Goal: Contribute content: Add original content to the website for others to see

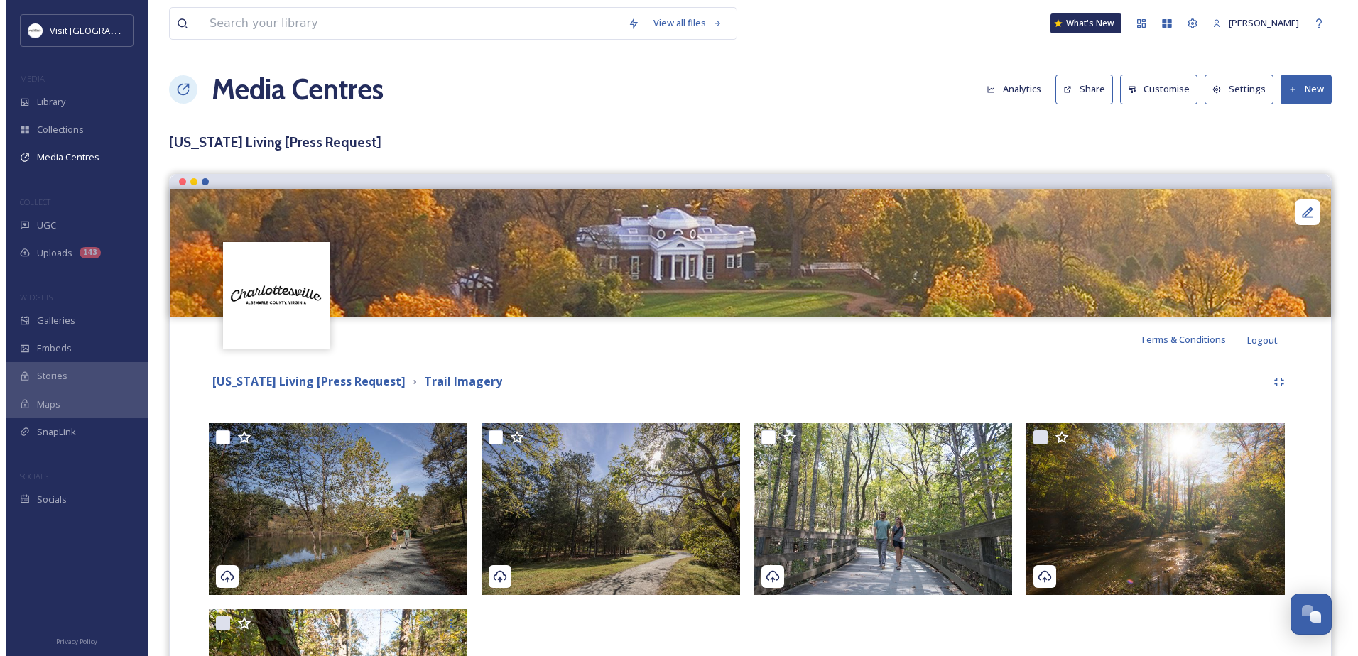
scroll to position [368, 0]
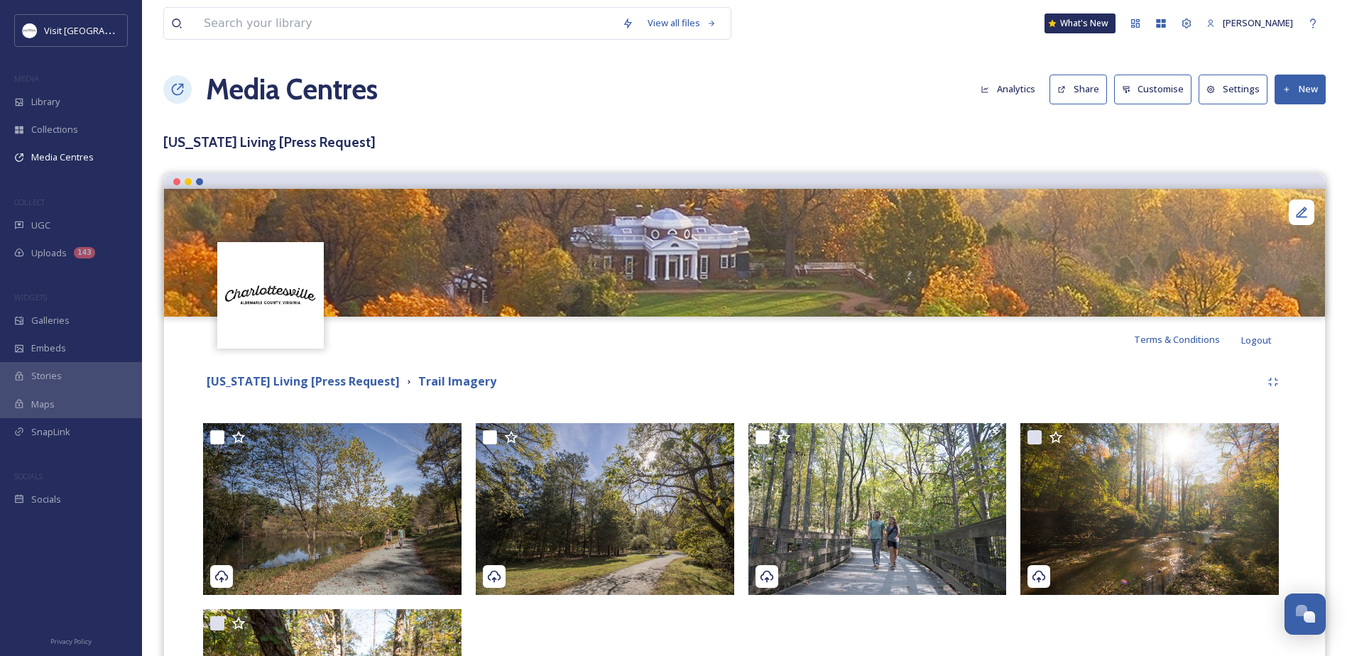
click at [1080, 83] on button "Share" at bounding box center [1079, 89] width 58 height 29
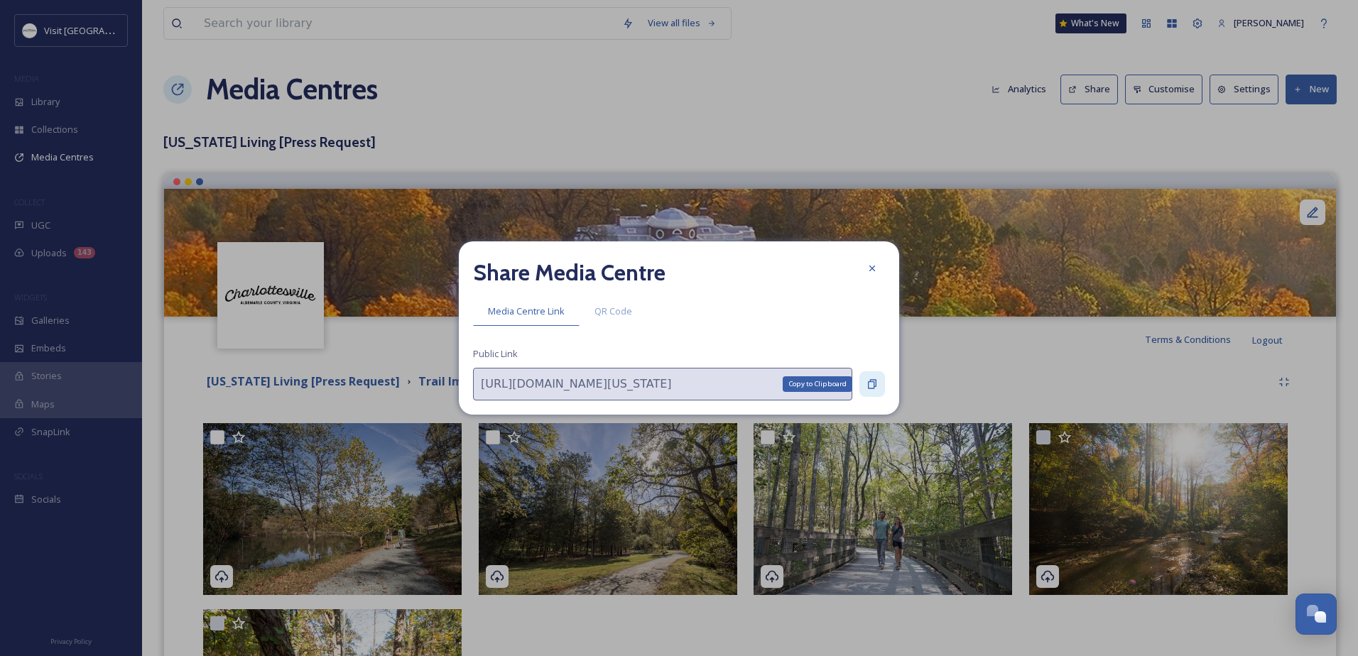
click at [874, 386] on icon at bounding box center [872, 384] width 9 height 9
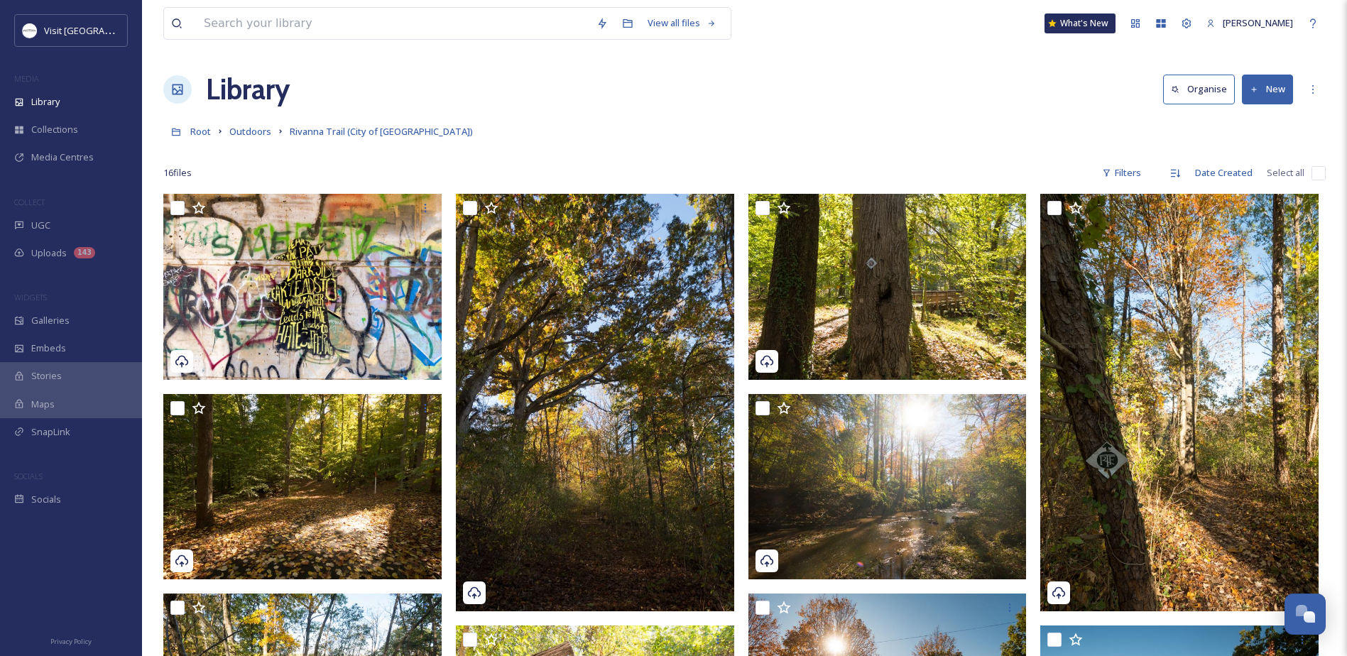
scroll to position [368, 0]
click at [250, 134] on span "Outdoors" at bounding box center [250, 131] width 42 height 13
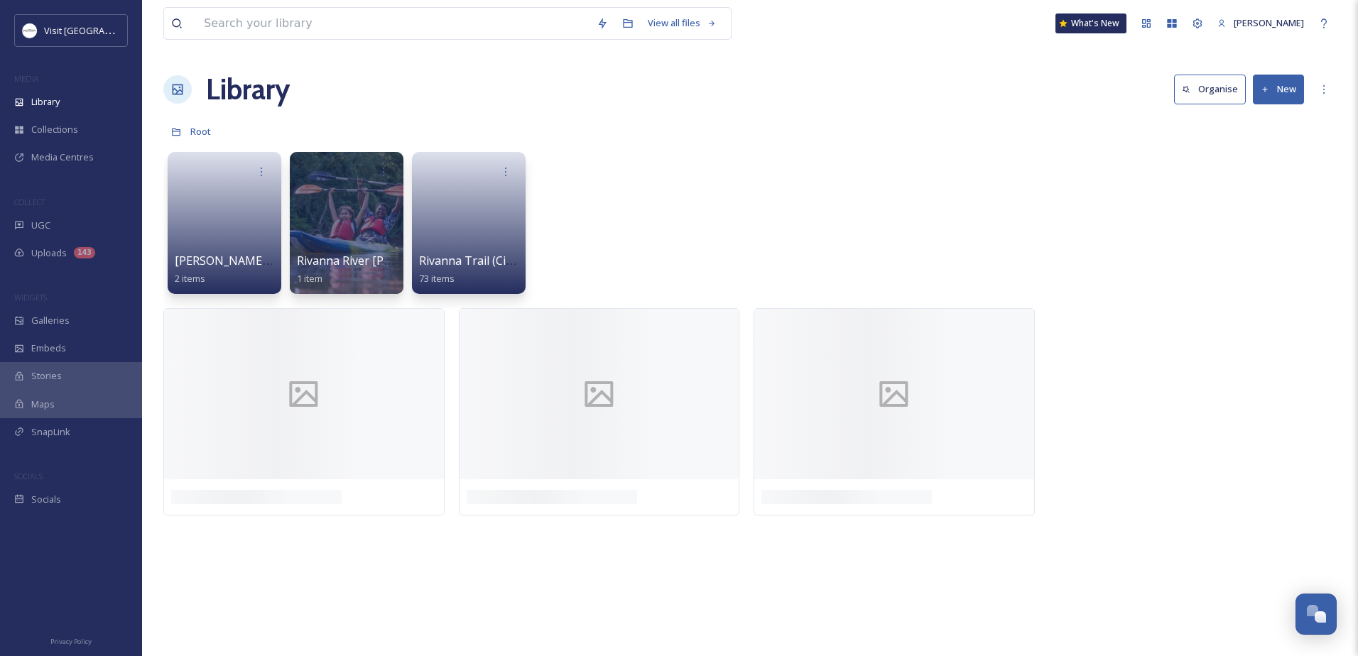
click at [1283, 88] on button "New" at bounding box center [1278, 89] width 51 height 29
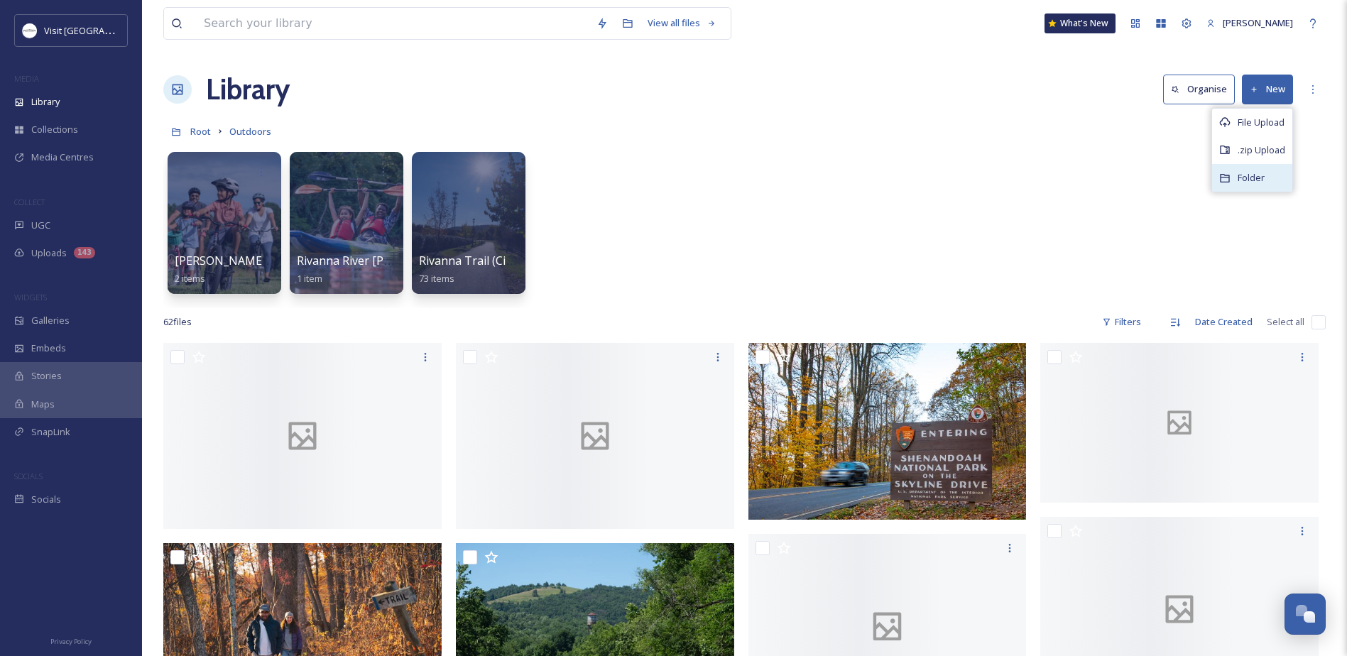
click at [1244, 180] on span "Folder" at bounding box center [1251, 177] width 27 height 13
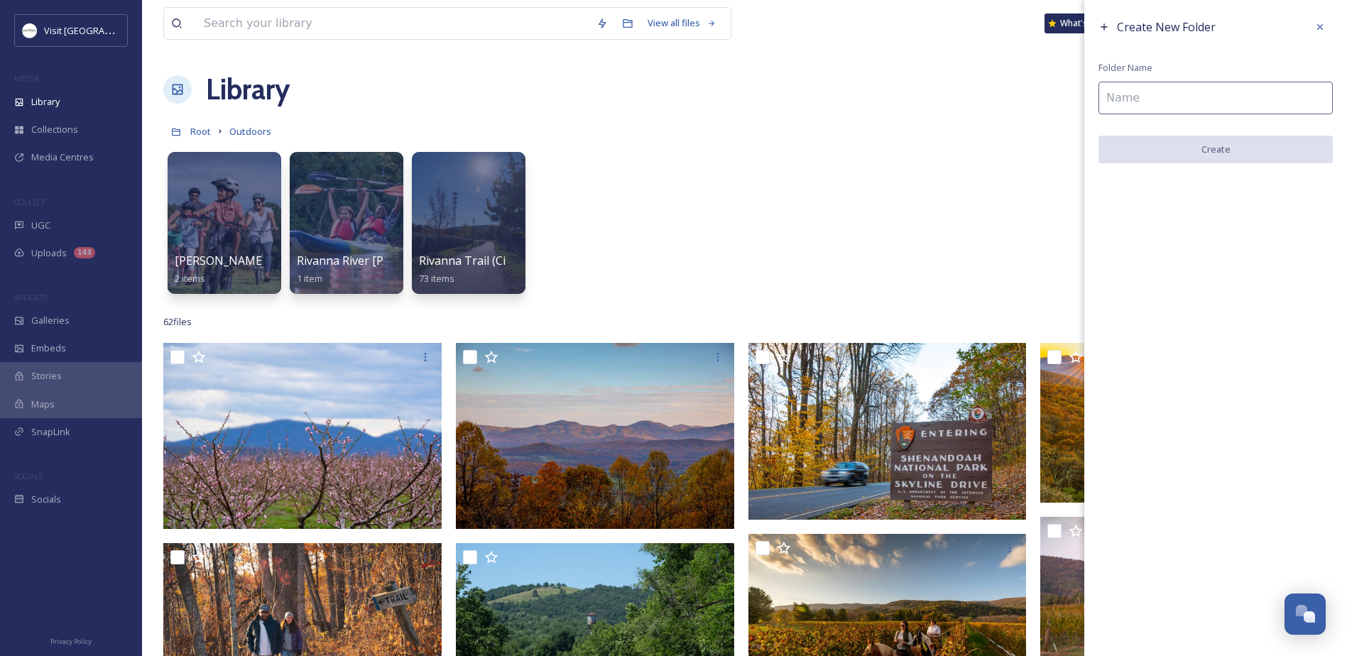
drag, startPoint x: 1142, startPoint y: 110, endPoint x: 1151, endPoint y: 110, distance: 8.5
click at [1143, 110] on input at bounding box center [1216, 98] width 234 height 33
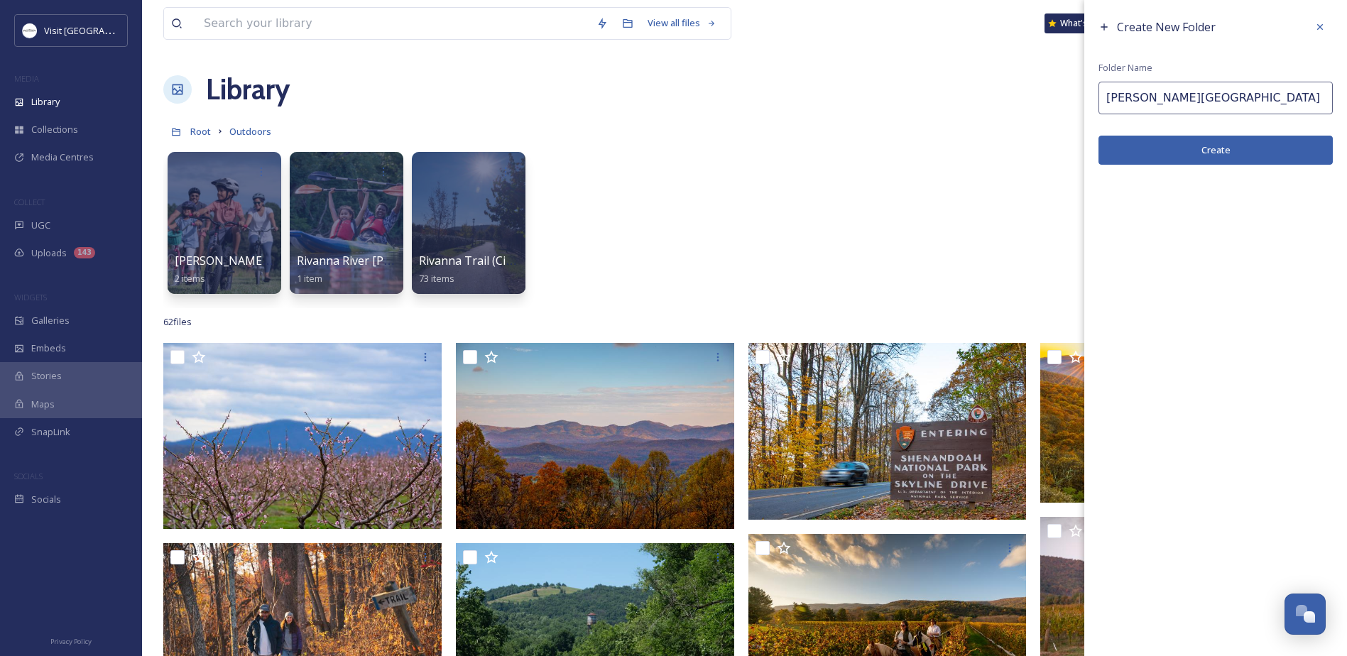
type input "John Warner Parkway"
click at [1150, 144] on button "Create" at bounding box center [1216, 150] width 234 height 29
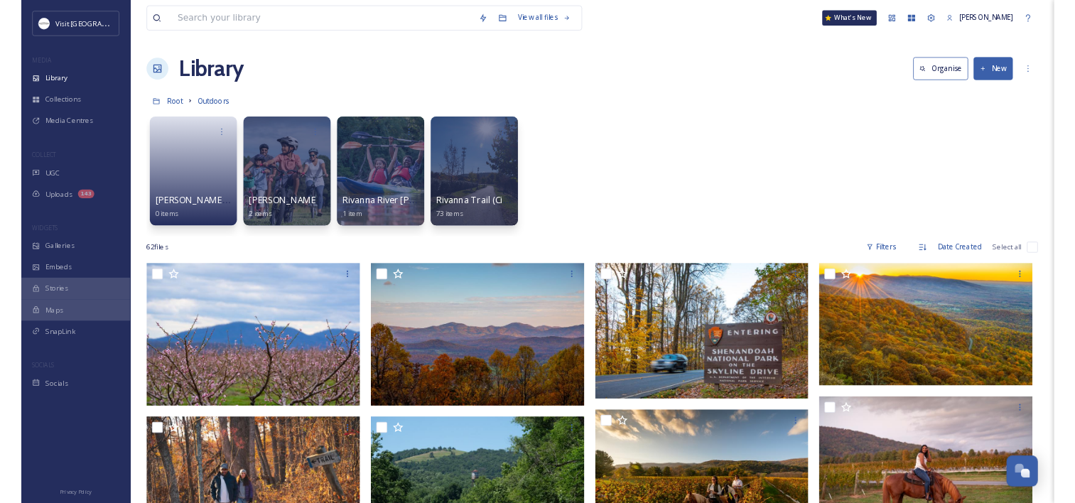
scroll to position [418, 0]
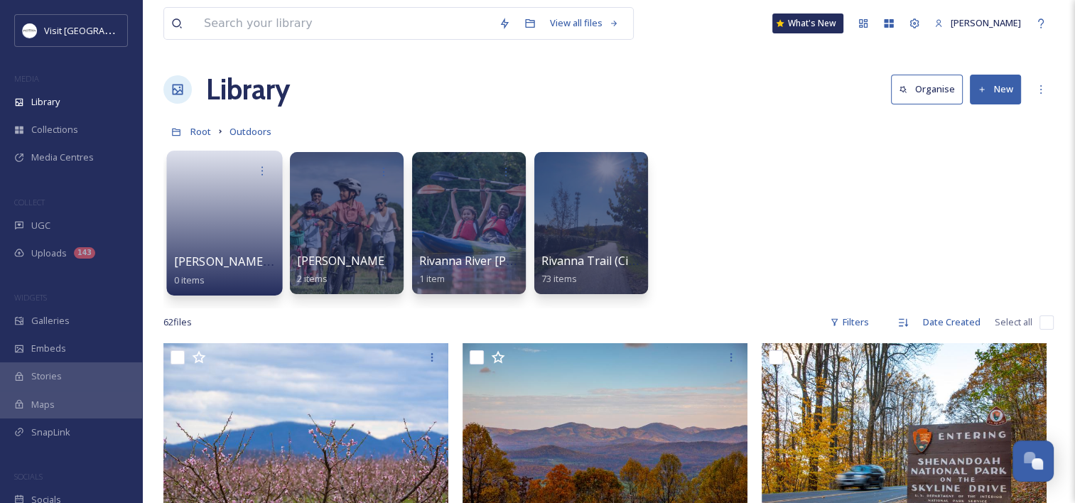
click at [221, 213] on link at bounding box center [225, 218] width 102 height 69
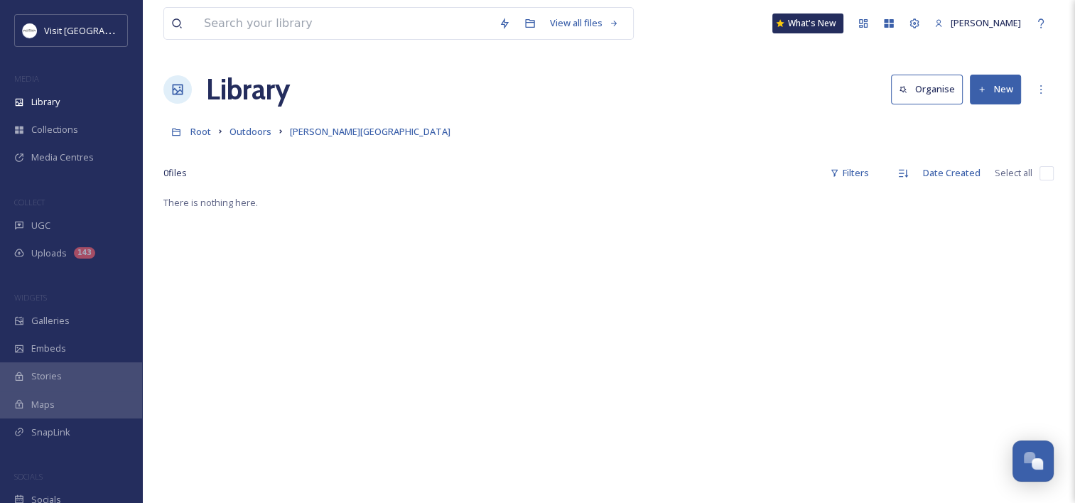
click at [1011, 93] on button "New" at bounding box center [995, 89] width 51 height 29
click at [992, 119] on span "File Upload" at bounding box center [988, 122] width 47 height 13
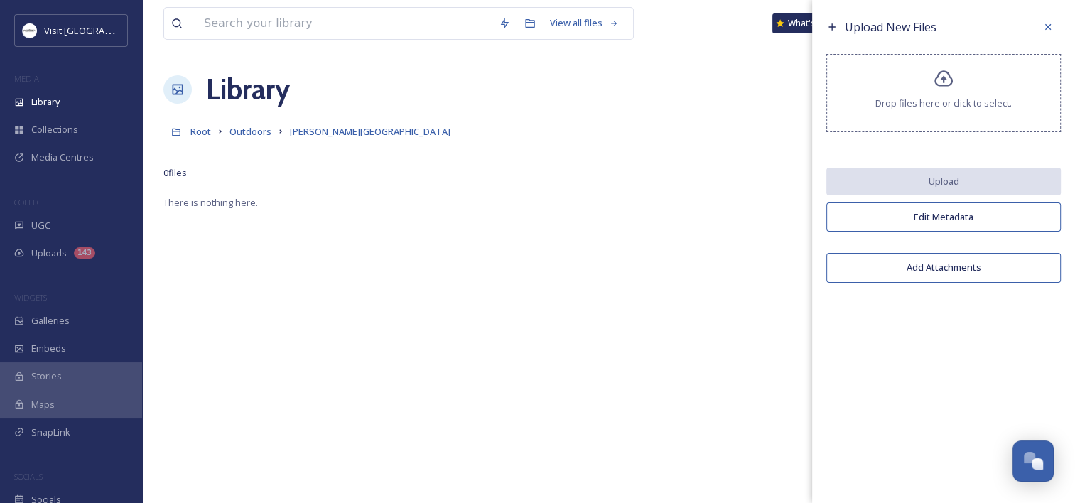
click at [926, 58] on div "Drop files here or click to select." at bounding box center [943, 93] width 234 height 78
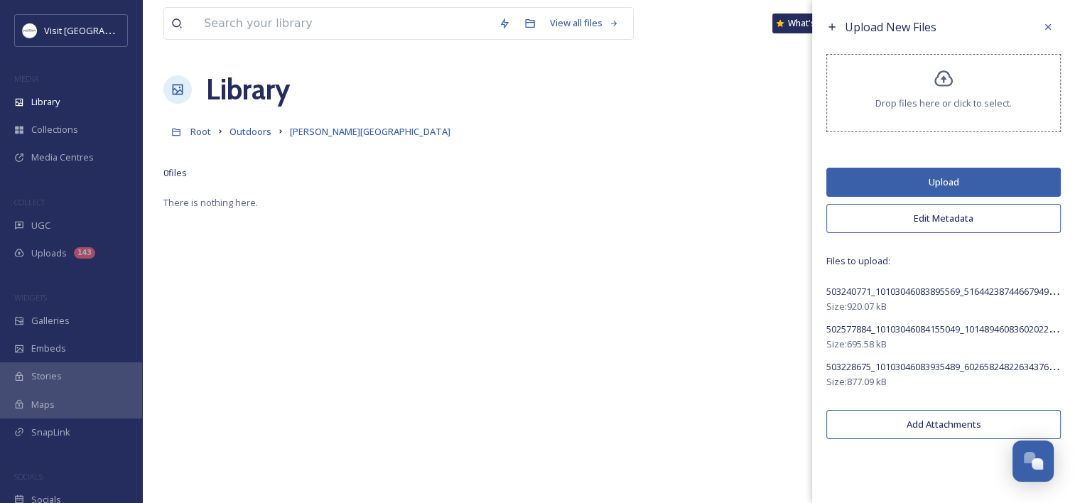
click at [937, 241] on div "Upload New Files Drop files here or click to select. Upload Edit Metadata Files…" at bounding box center [943, 230] width 263 height 460
drag, startPoint x: 937, startPoint y: 241, endPoint x: 938, endPoint y: 224, distance: 16.4
click at [938, 224] on button "Edit Metadata" at bounding box center [943, 218] width 234 height 29
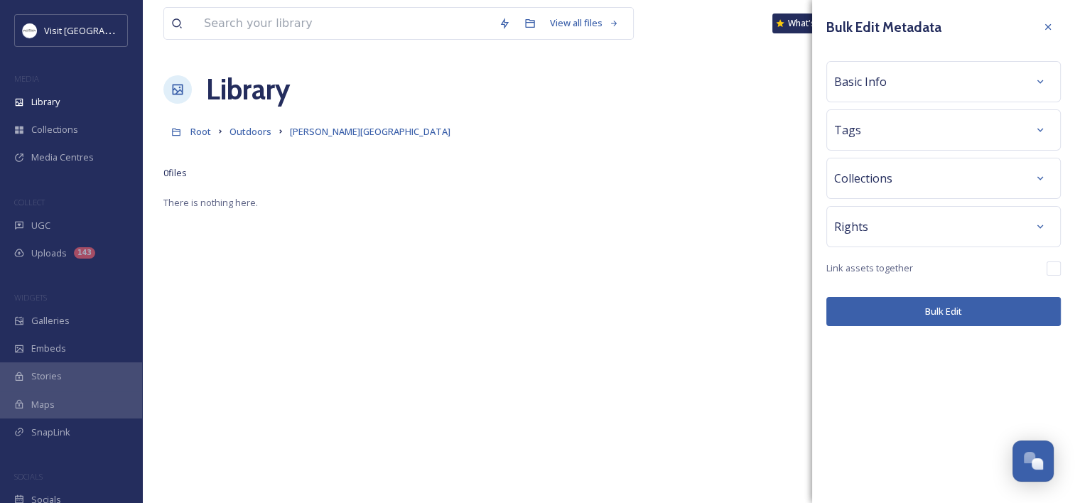
click at [878, 69] on div "Basic Info" at bounding box center [943, 82] width 219 height 26
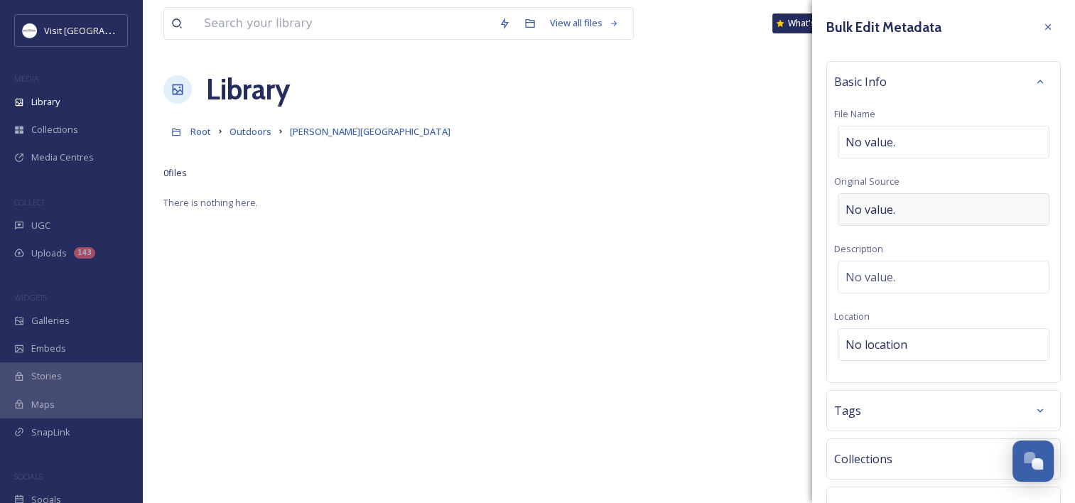
click at [899, 207] on div "No value." at bounding box center [943, 209] width 212 height 33
type input "Jessica Saadut"
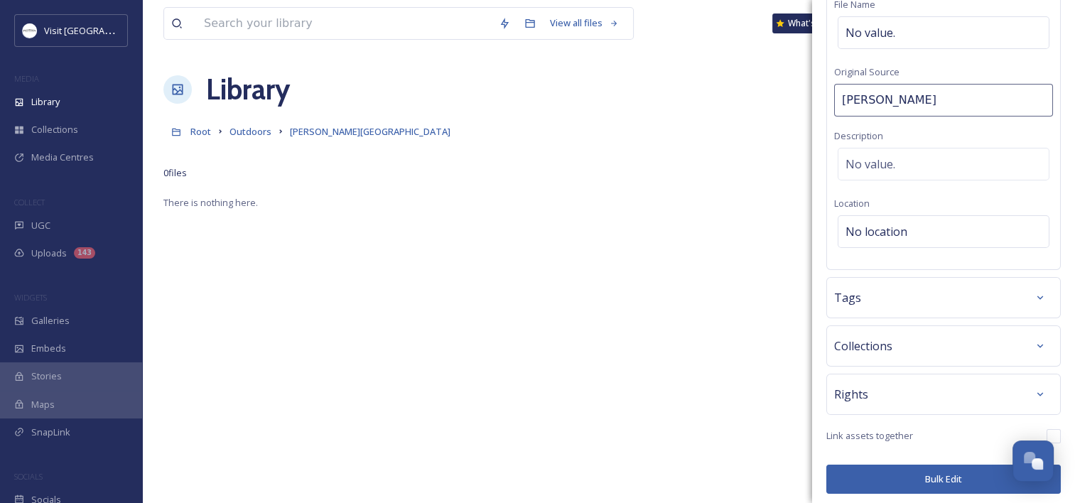
scroll to position [112, 0]
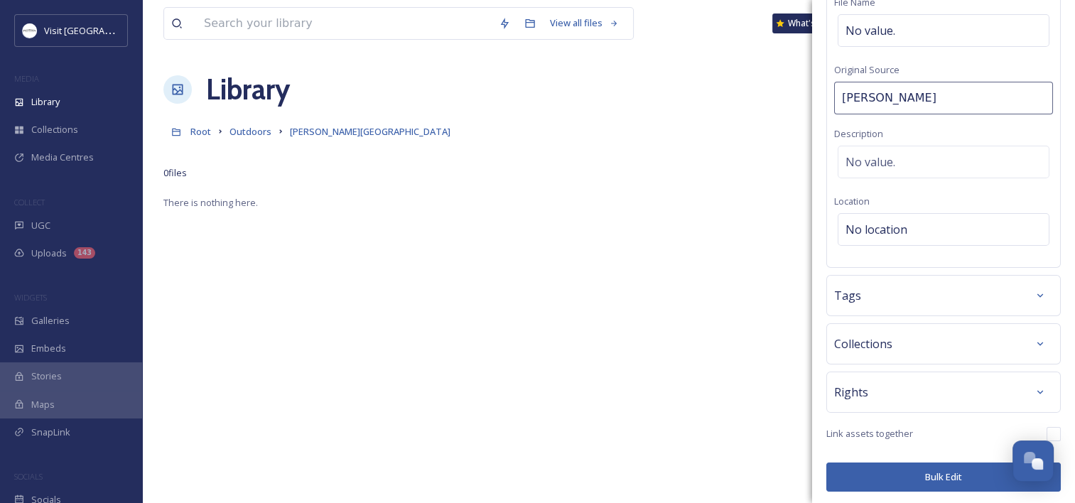
click at [889, 403] on div "Rights" at bounding box center [943, 391] width 234 height 41
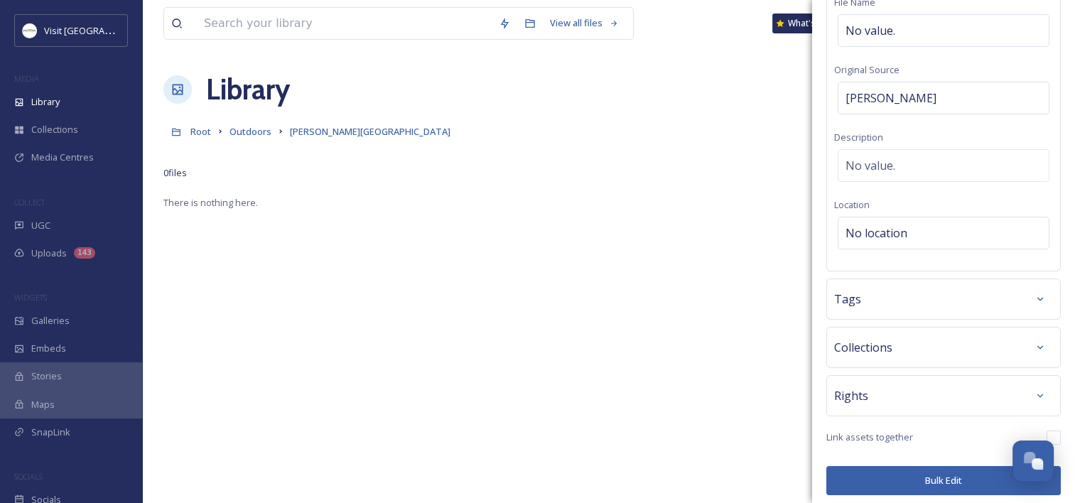
click at [884, 389] on div "Rights" at bounding box center [943, 396] width 219 height 26
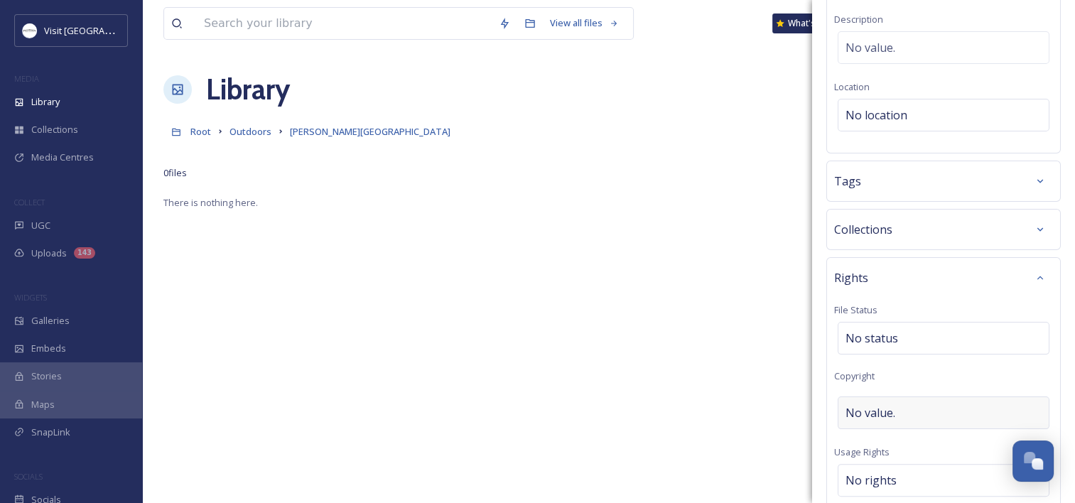
scroll to position [254, 0]
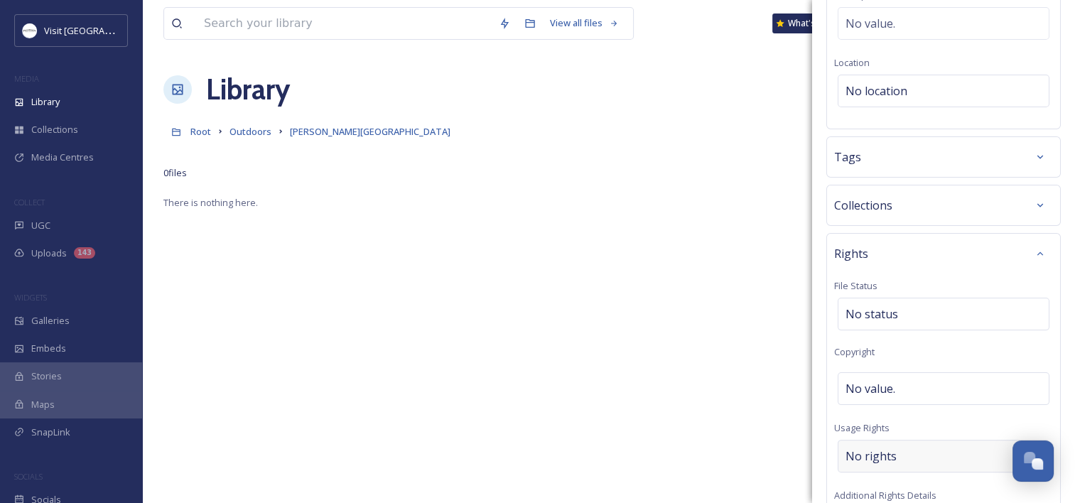
click at [869, 457] on span "No rights" at bounding box center [870, 455] width 51 height 17
click at [872, 457] on input at bounding box center [920, 459] width 156 height 31
type input "u"
click at [876, 493] on span "Commercial Use, Attribution Appreciated" at bounding box center [932, 496] width 172 height 13
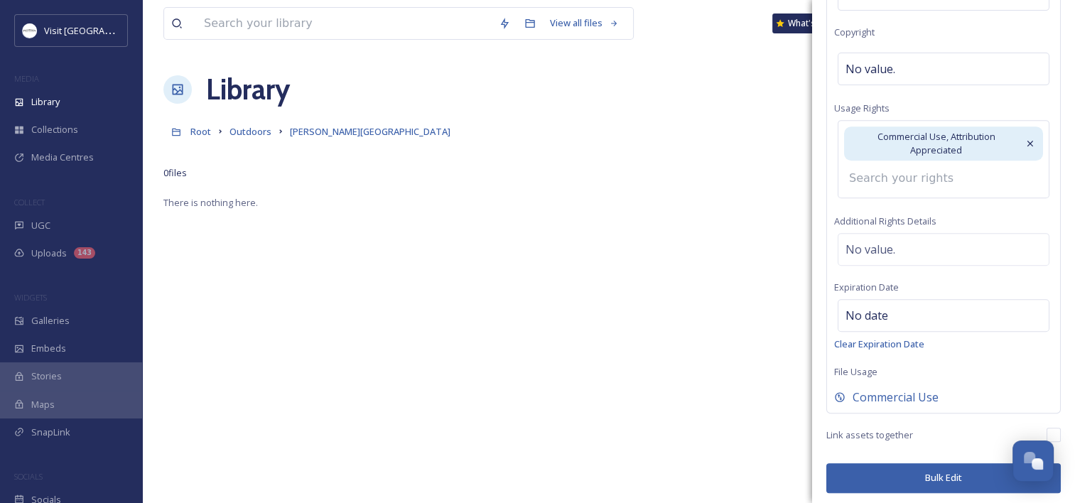
click at [923, 471] on button "Bulk Edit" at bounding box center [943, 477] width 234 height 29
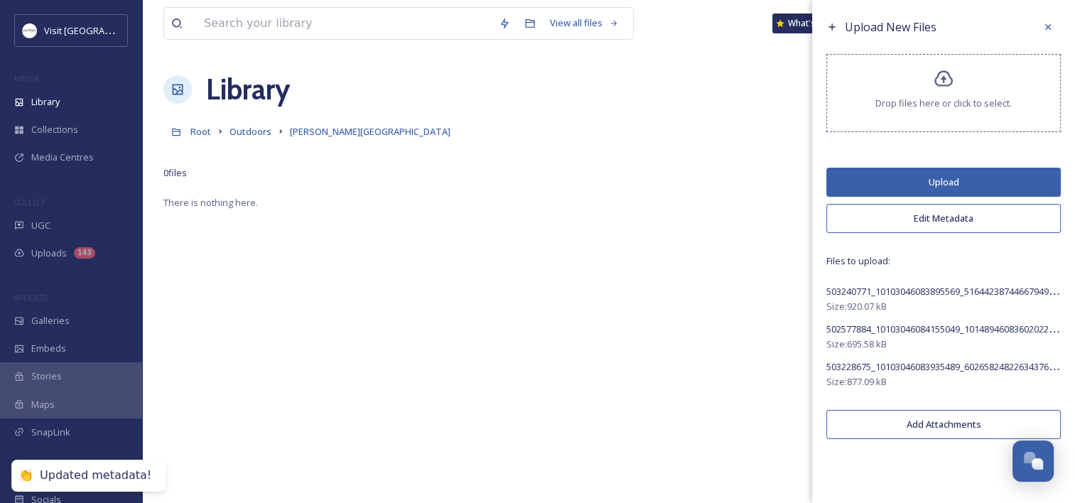
click at [928, 182] on button "Upload" at bounding box center [943, 182] width 234 height 29
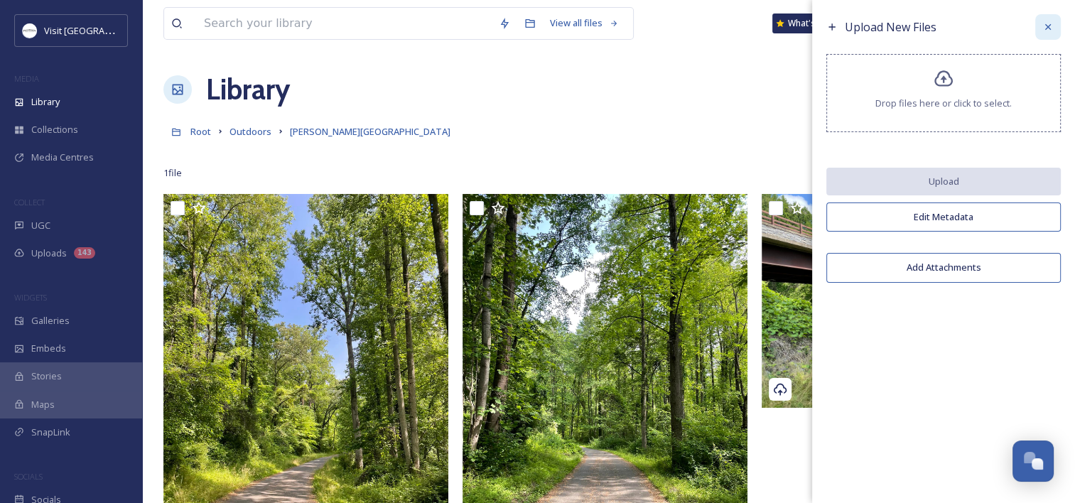
click at [1046, 23] on icon at bounding box center [1047, 26] width 11 height 11
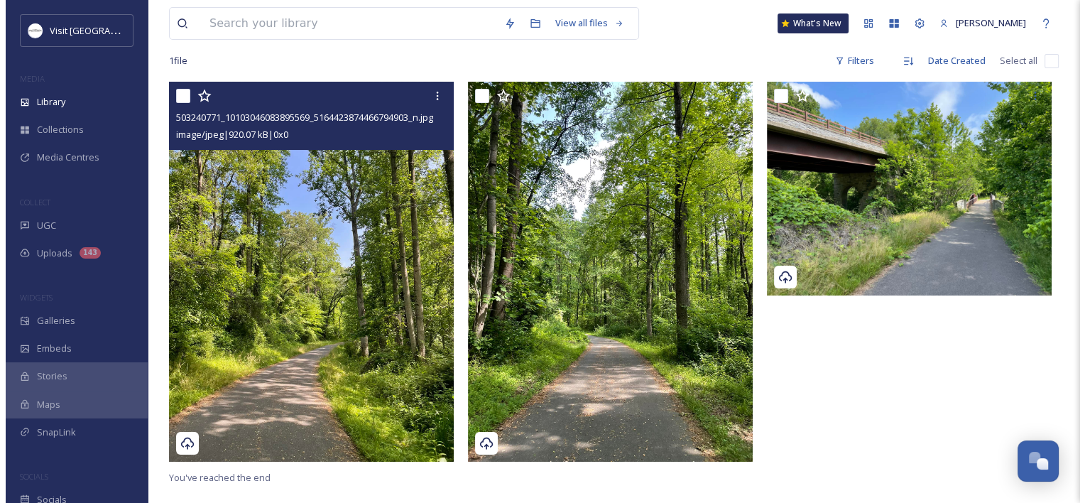
scroll to position [51, 0]
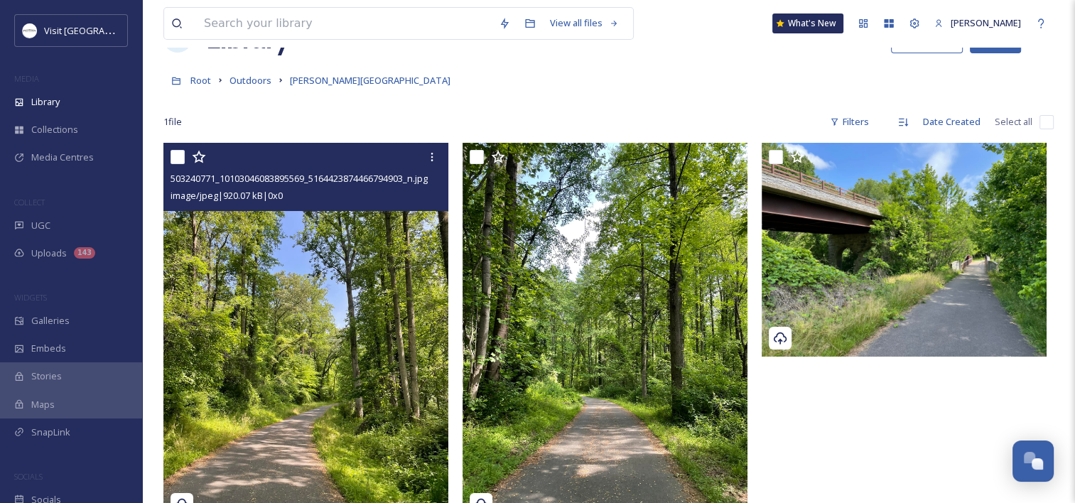
drag, startPoint x: 178, startPoint y: 156, endPoint x: 222, endPoint y: 179, distance: 49.6
click at [178, 156] on input "checkbox" at bounding box center [177, 157] width 14 height 14
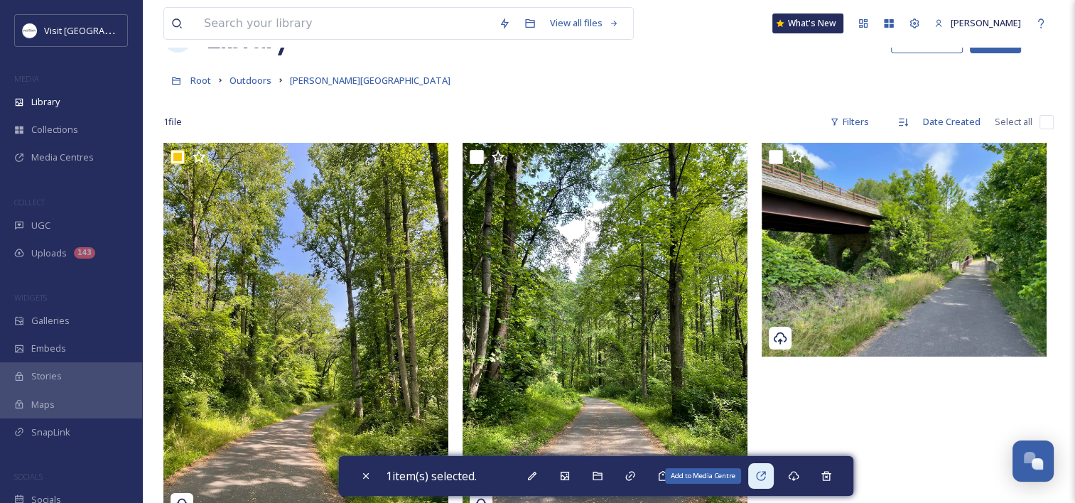
click at [774, 477] on div "Add to Media Centre" at bounding box center [761, 476] width 26 height 26
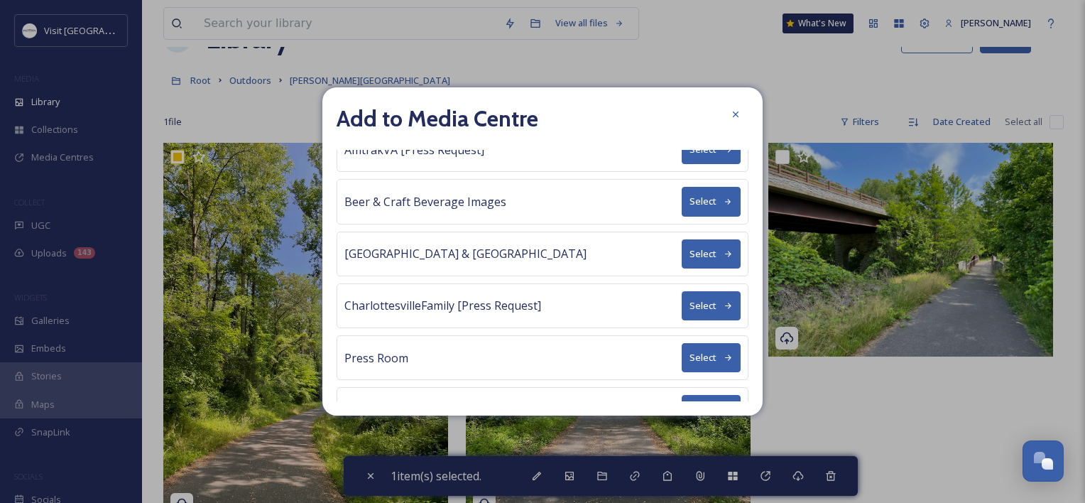
scroll to position [159, 0]
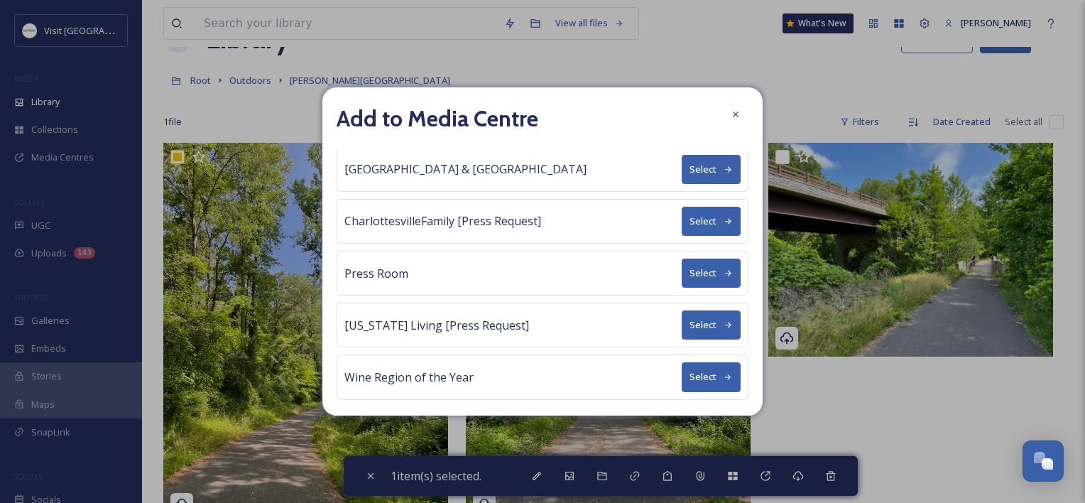
click at [462, 303] on div "Virginia Living [Press Request] Select" at bounding box center [543, 325] width 412 height 45
click at [720, 326] on button "Select" at bounding box center [711, 324] width 59 height 29
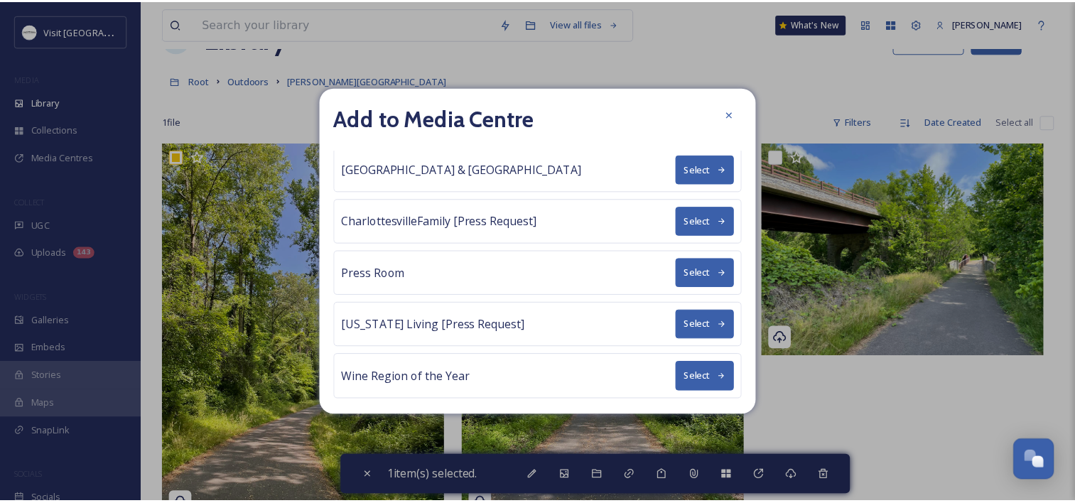
scroll to position [0, 0]
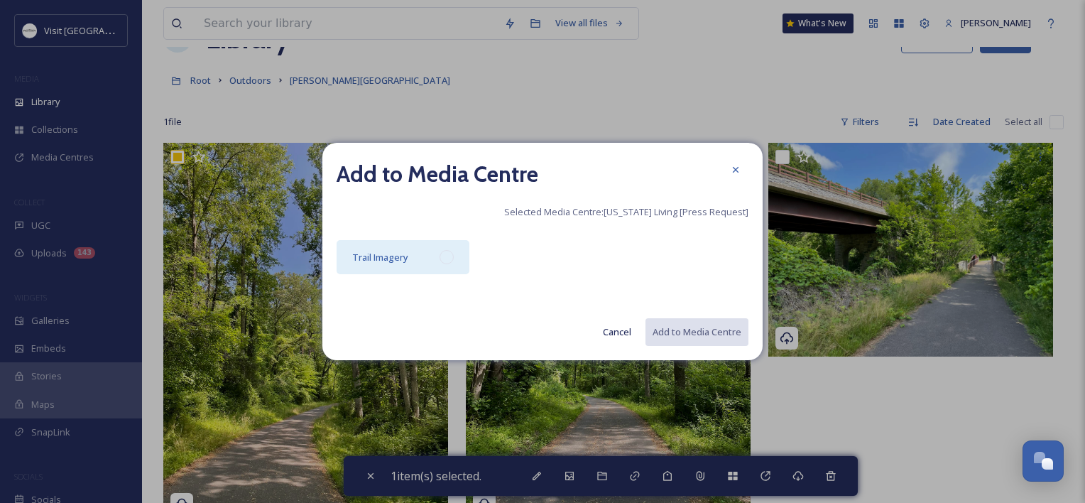
click at [424, 252] on div "Trail Imagery" at bounding box center [403, 257] width 133 height 34
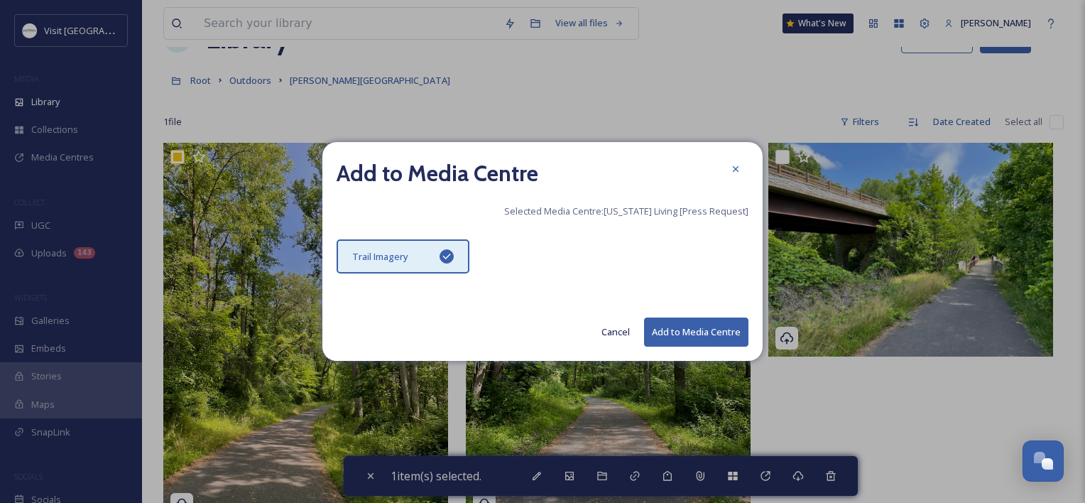
click at [700, 335] on button "Add to Media Centre" at bounding box center [696, 332] width 104 height 29
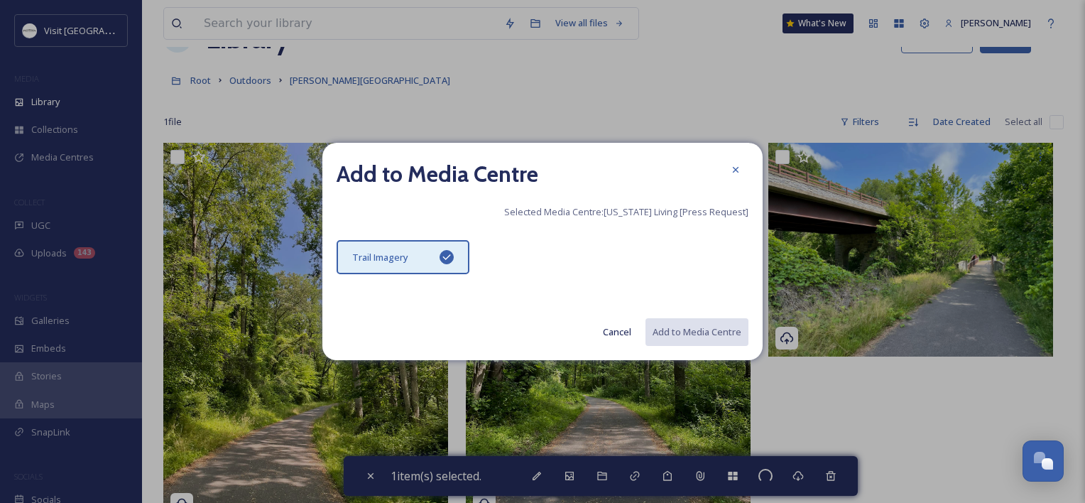
checkbox input "false"
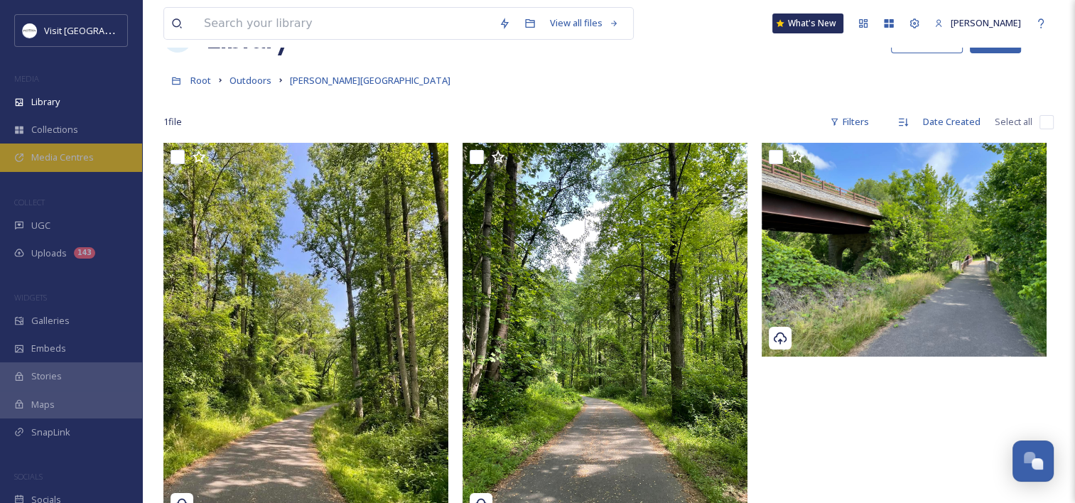
click at [54, 158] on span "Media Centres" at bounding box center [62, 157] width 63 height 13
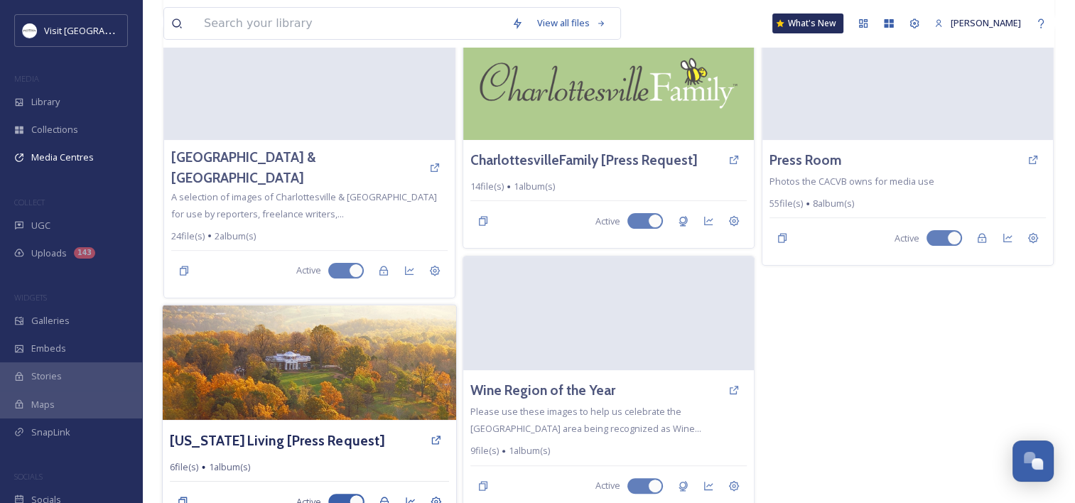
scroll to position [379, 0]
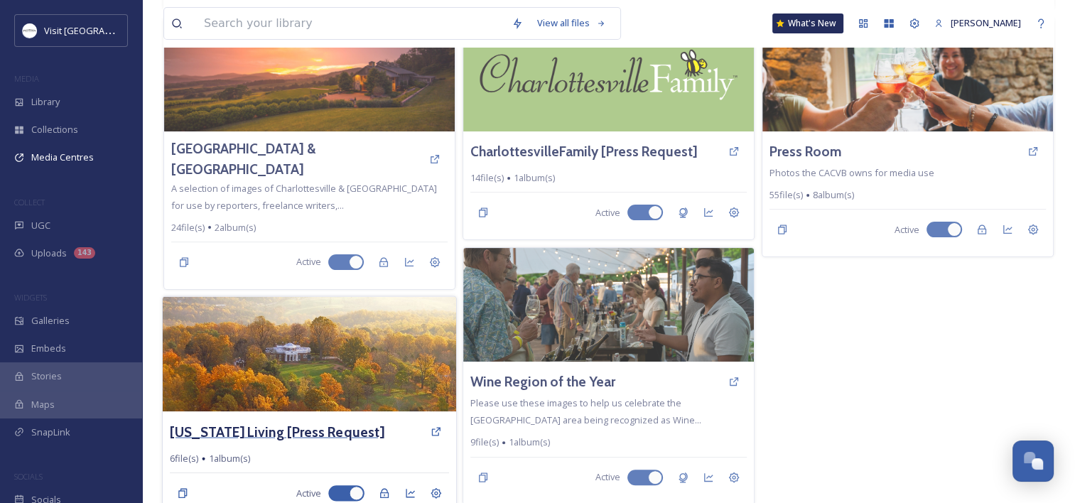
click at [247, 421] on h3 "[US_STATE] Living [Press Request]" at bounding box center [277, 431] width 215 height 21
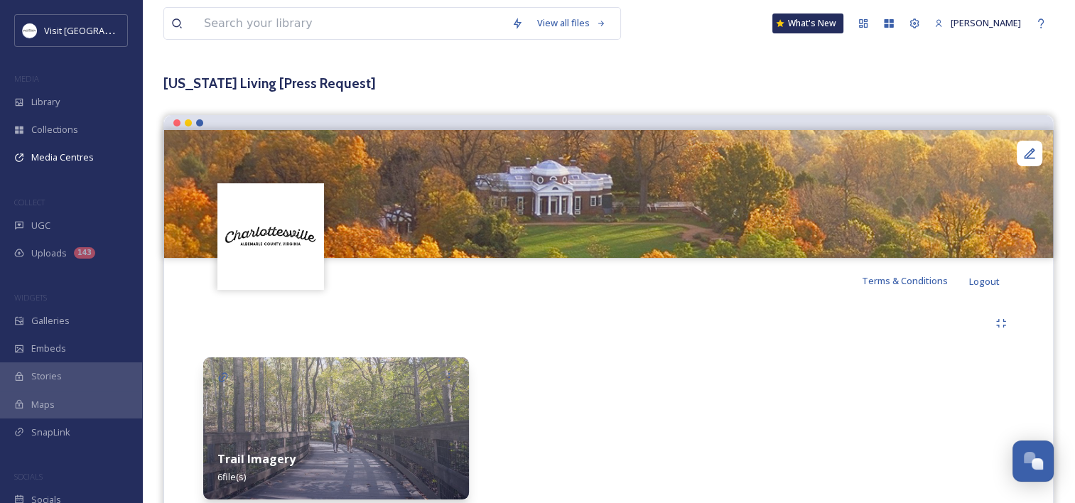
scroll to position [112, 0]
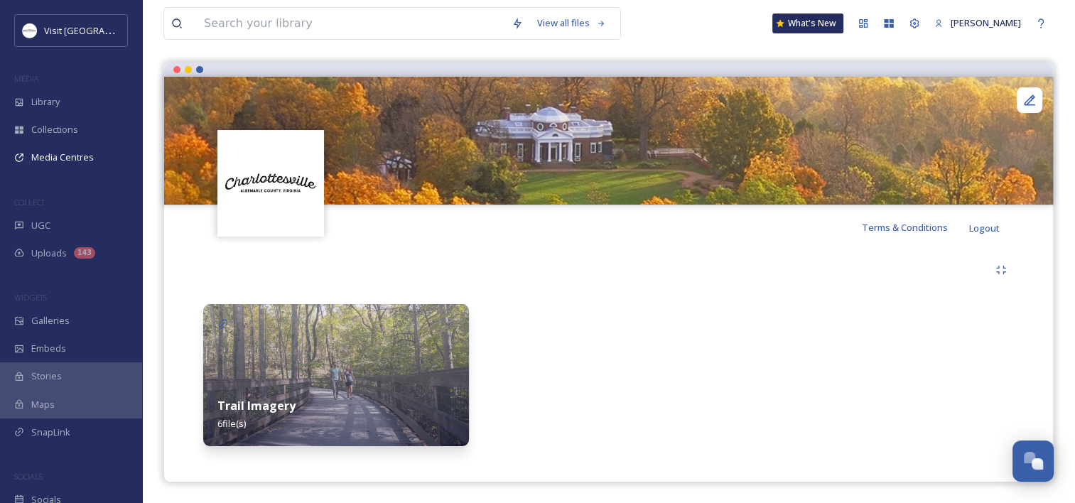
click at [349, 320] on img at bounding box center [336, 375] width 266 height 142
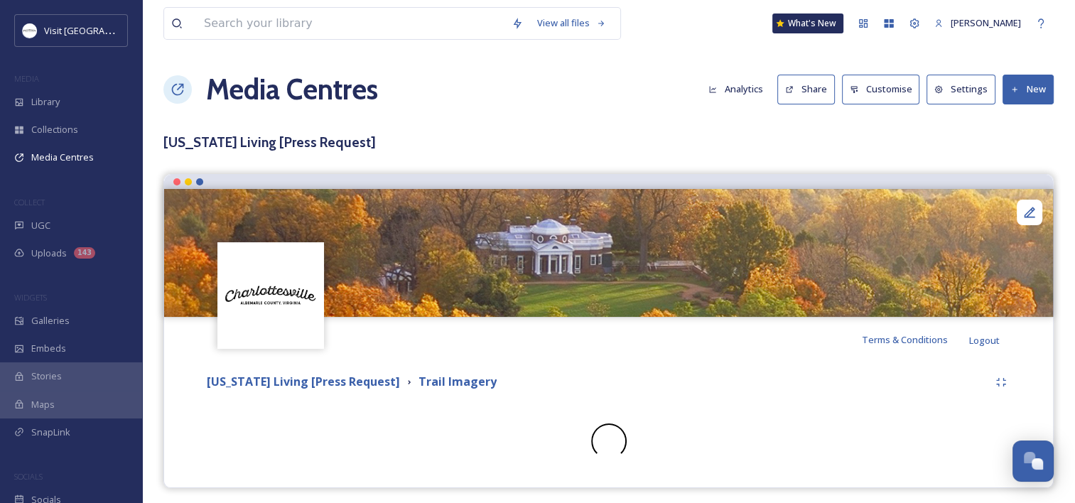
scroll to position [6, 0]
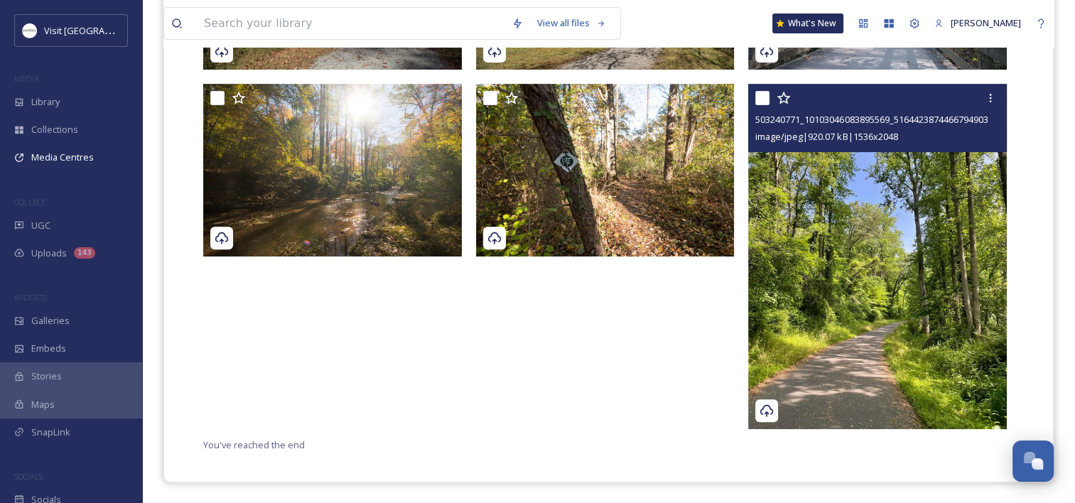
click at [810, 318] on img at bounding box center [877, 257] width 259 height 344
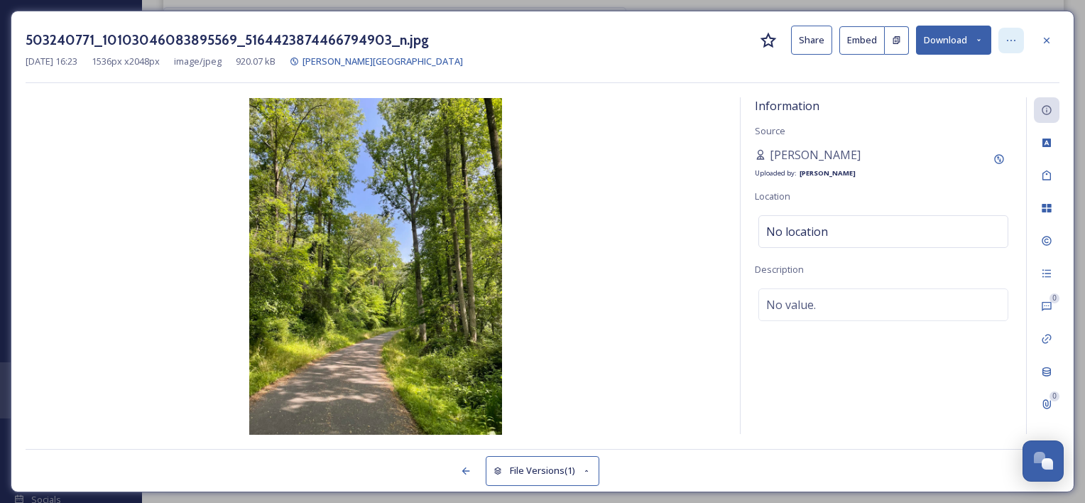
click at [1010, 36] on icon at bounding box center [1011, 40] width 11 height 11
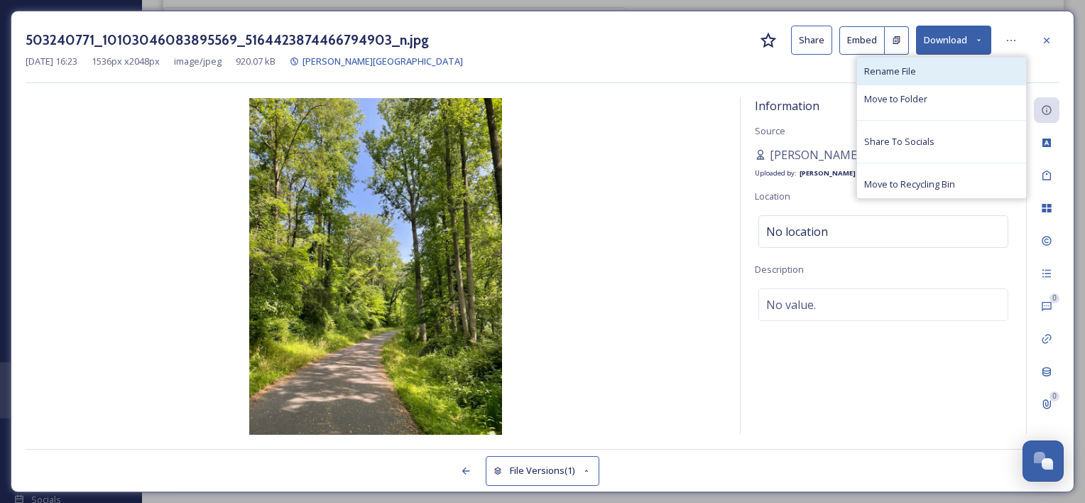
click at [905, 74] on span "Rename File" at bounding box center [890, 71] width 52 height 13
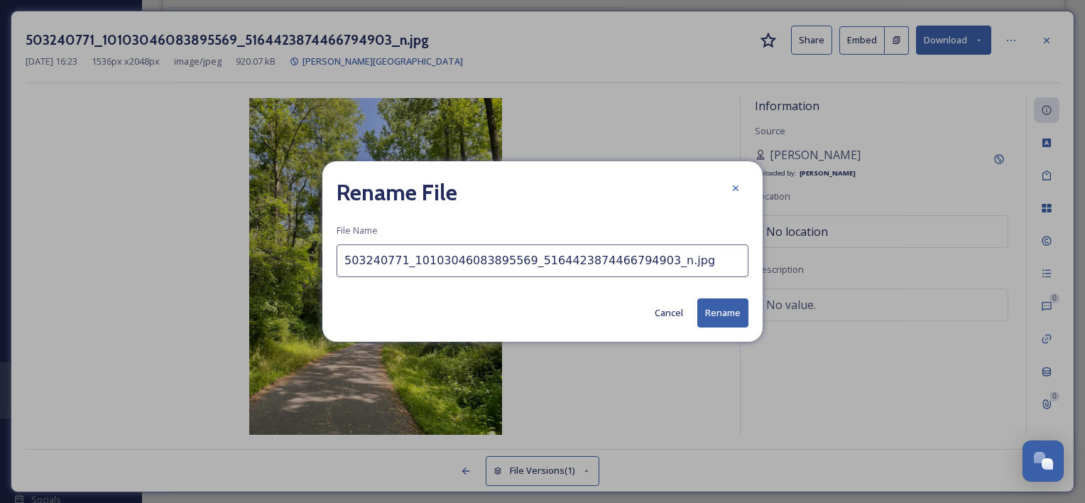
click at [519, 264] on input "503240771_10103046083895569_5164423874466794903_n.jpg" at bounding box center [543, 260] width 412 height 33
type input "John Warner Parkway"
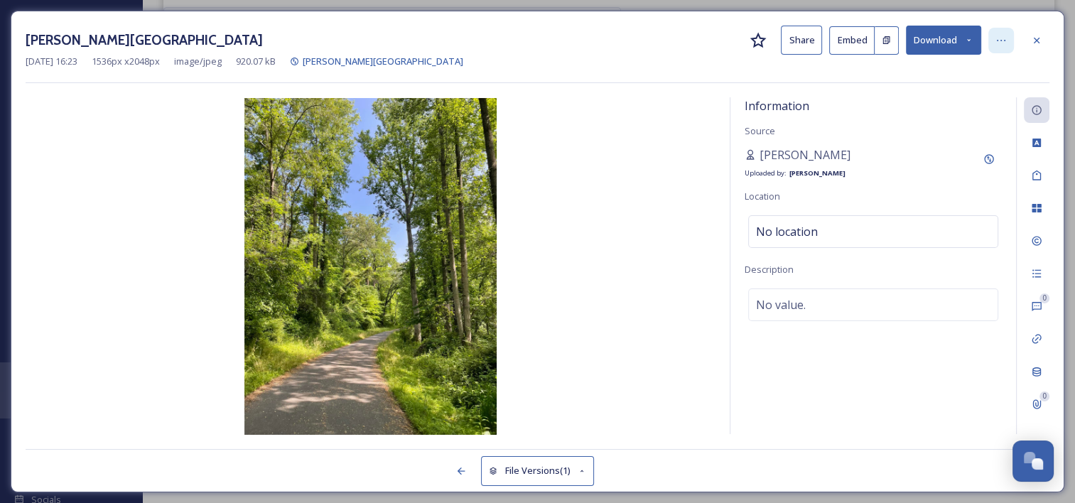
click at [1009, 36] on div at bounding box center [1001, 41] width 26 height 26
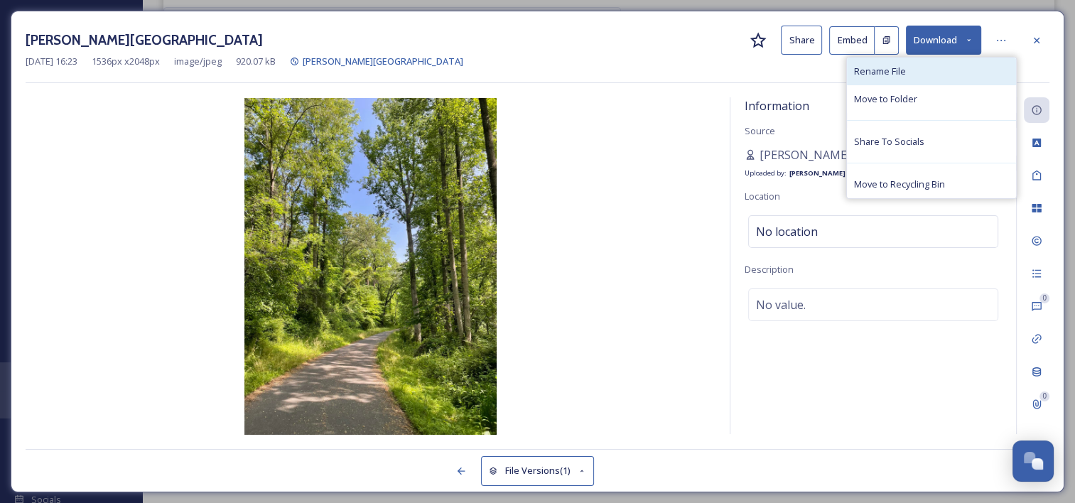
click at [991, 65] on div "Rename File" at bounding box center [931, 72] width 169 height 28
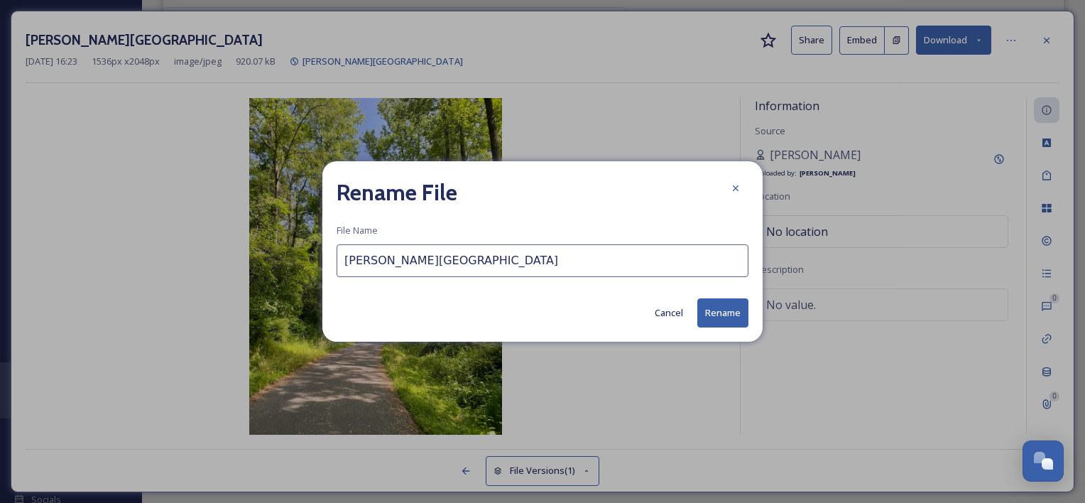
click at [379, 262] on input "John Warner Parkway" at bounding box center [543, 260] width 412 height 33
type input "John Warner Parkway"
click at [739, 315] on button "Rename" at bounding box center [723, 312] width 51 height 29
